Goal: Check status

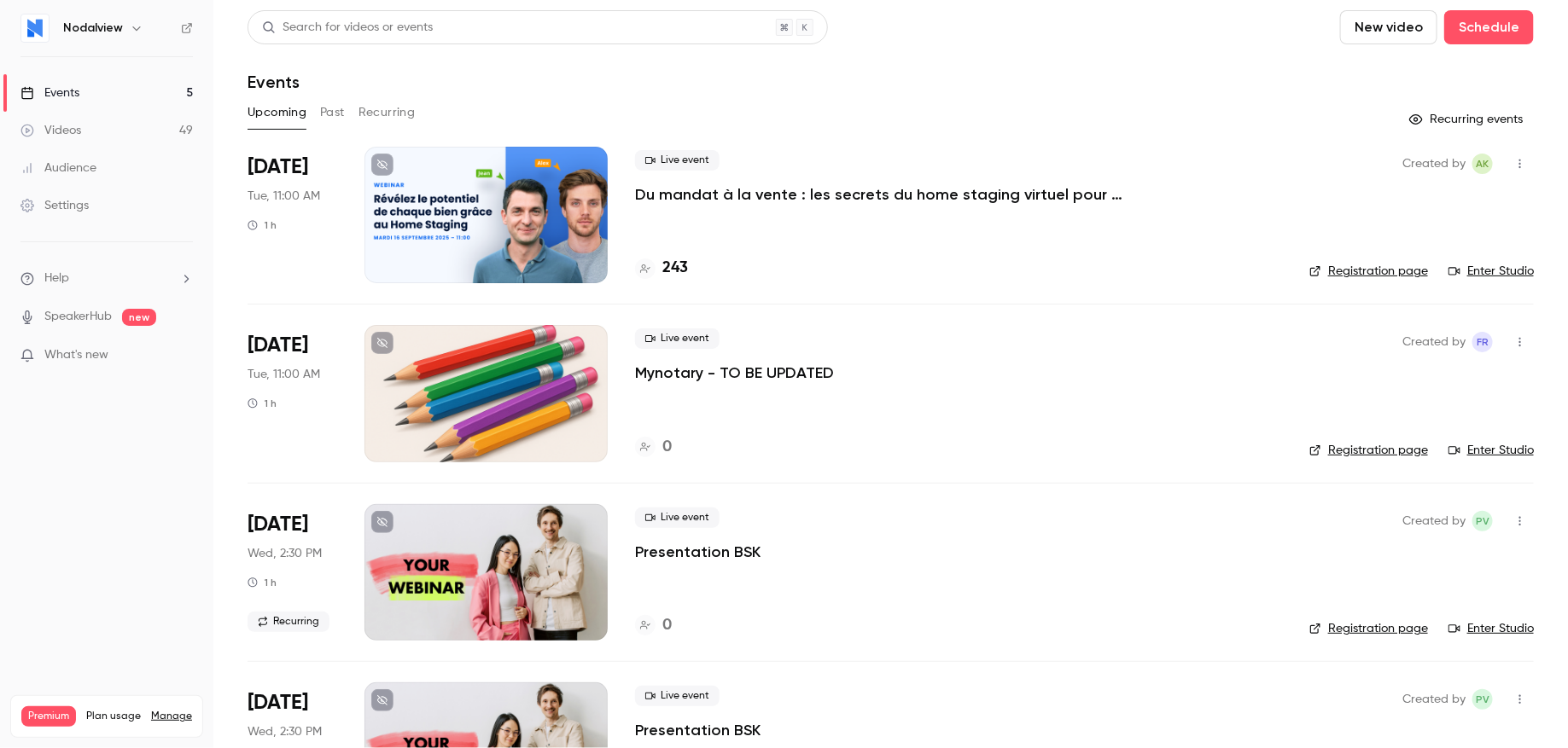
click at [804, 200] on p "Du mandat à la vente : les secrets du home staging virtuel pour déclencher le c…" at bounding box center [891, 194] width 512 height 21
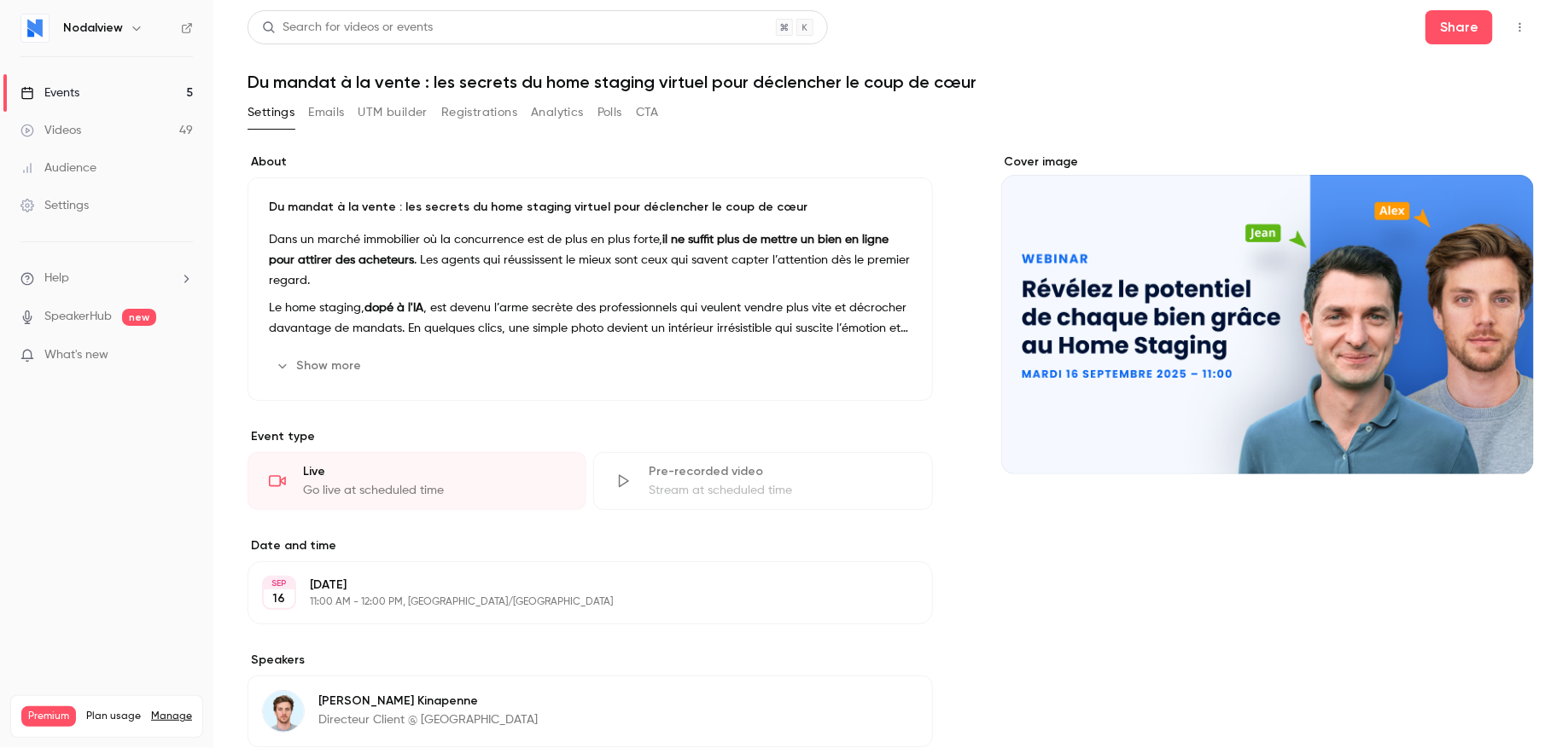
click at [488, 100] on button "Registrations" at bounding box center [479, 113] width 76 height 27
